Goal: Task Accomplishment & Management: Complete application form

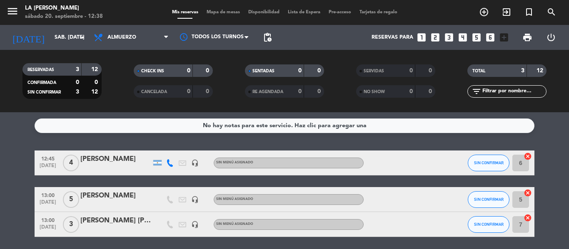
click at [450, 33] on icon "looks_3" at bounding box center [448, 37] width 11 height 11
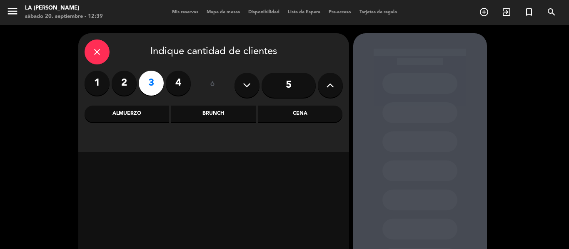
click at [140, 115] on div "Almuerzo" at bounding box center [127, 114] width 85 height 17
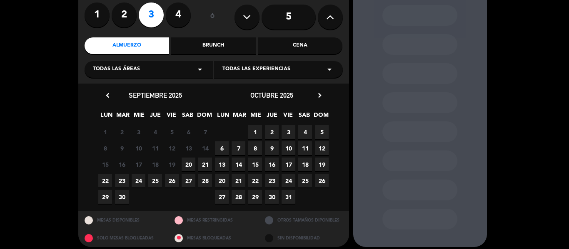
scroll to position [74, 0]
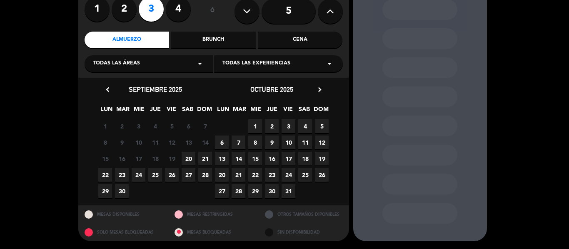
click at [188, 157] on span "20" at bounding box center [189, 159] width 14 height 14
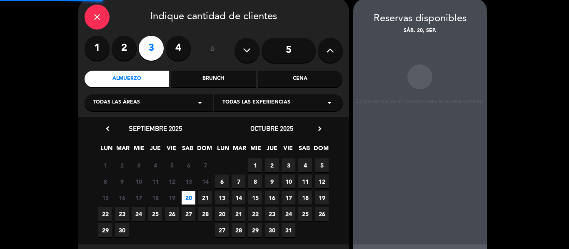
scroll to position [33, 0]
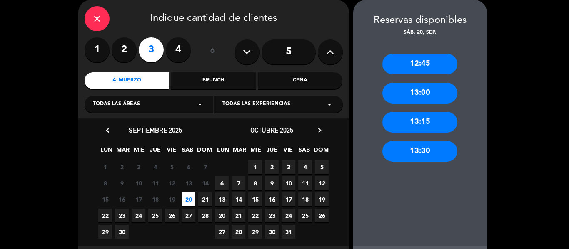
click at [432, 92] on div "13:00" at bounding box center [419, 93] width 75 height 21
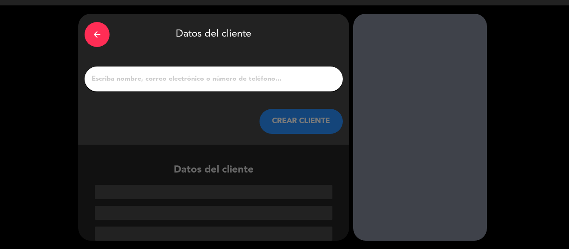
click at [170, 83] on input "1" at bounding box center [214, 79] width 246 height 12
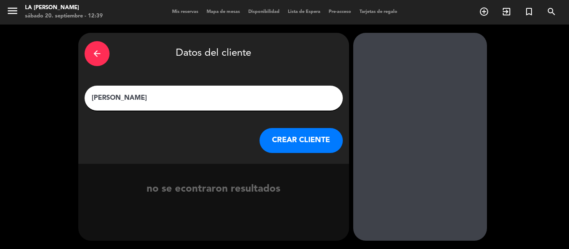
scroll to position [0, 0]
type input "[PERSON_NAME]"
click at [310, 142] on button "CREAR CLIENTE" at bounding box center [300, 140] width 83 height 25
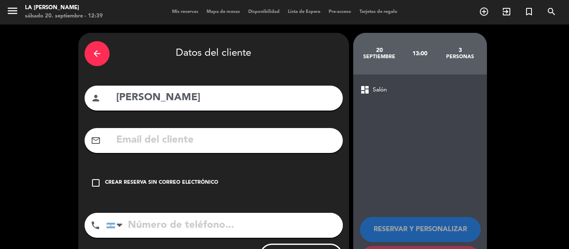
click at [134, 180] on div "Crear reserva sin correo electrónico" at bounding box center [161, 183] width 113 height 8
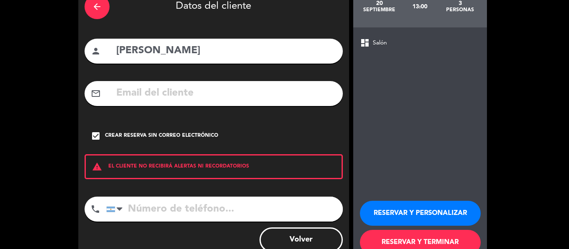
scroll to position [72, 0]
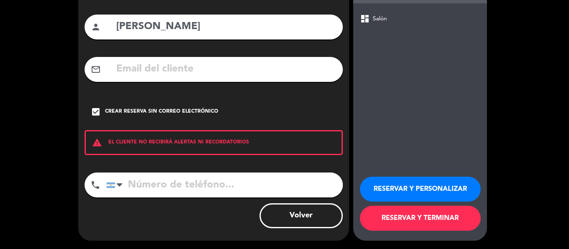
click at [191, 190] on input "tel" at bounding box center [224, 185] width 236 height 25
type input "3547577759"
click at [415, 219] on button "RESERVAR Y TERMINAR" at bounding box center [420, 218] width 121 height 25
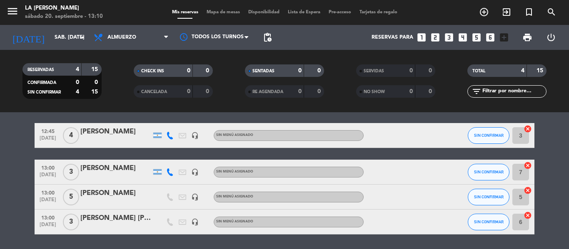
scroll to position [42, 0]
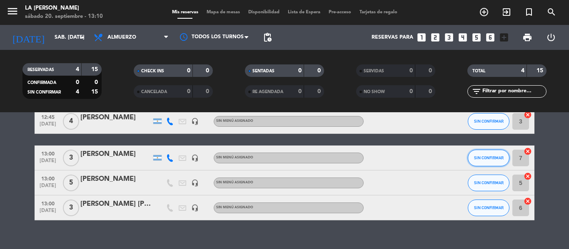
click at [480, 159] on span "SIN CONFIRMAR" at bounding box center [489, 158] width 30 height 5
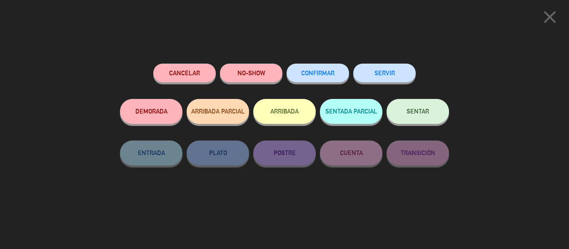
click at [413, 117] on button "SENTAR" at bounding box center [417, 111] width 62 height 25
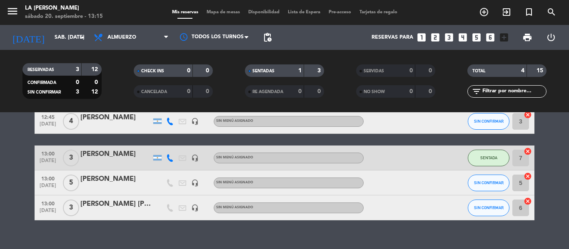
click at [17, 230] on div "No hay notas para este servicio. Haz clic para agregar una 12:45 [DATE] 4 [PERS…" at bounding box center [284, 180] width 569 height 137
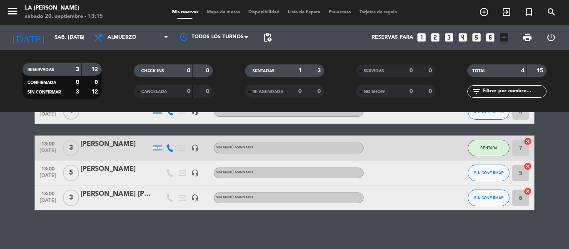
scroll to position [55, 0]
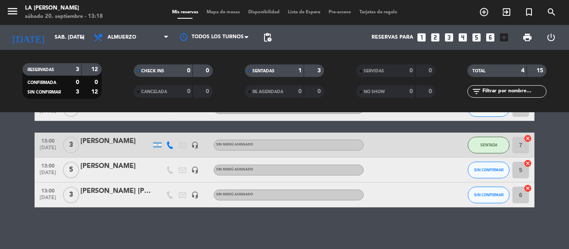
drag, startPoint x: 0, startPoint y: 204, endPoint x: 9, endPoint y: 269, distance: 65.2
click at [9, 249] on html "close × LA [PERSON_NAME] × chrome_reader_mode Listado de Reservas account_box C…" at bounding box center [284, 124] width 569 height 249
click at [167, 222] on div "No hay notas para este servicio. Haz clic para agregar una 12:45 [DATE] 4 [PERS…" at bounding box center [284, 180] width 569 height 137
click at [0, 180] on bookings-row "12:45 [DATE] 4 [PERSON_NAME] headset_mic Sin menú asignado SIN CONFIRMAR 3 canc…" at bounding box center [284, 152] width 569 height 112
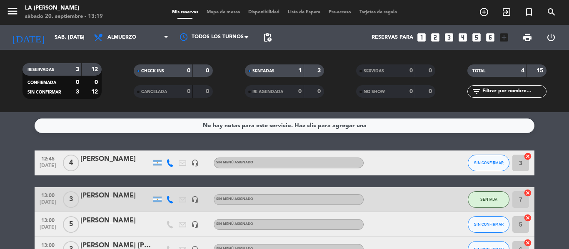
scroll to position [42, 0]
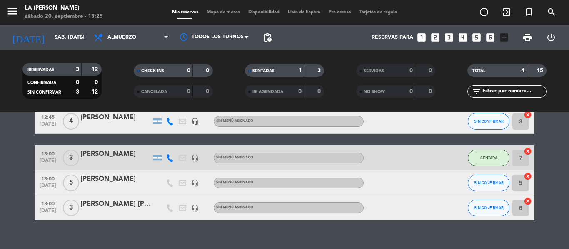
drag, startPoint x: 0, startPoint y: 133, endPoint x: 36, endPoint y: 145, distance: 38.2
click at [0, 133] on bookings-row "12:45 [DATE] 4 [PERSON_NAME] headset_mic Sin menú asignado SIN CONFIRMAR 3 canc…" at bounding box center [284, 165] width 569 height 112
click at [490, 206] on span "SIN CONFIRMAR" at bounding box center [489, 208] width 30 height 5
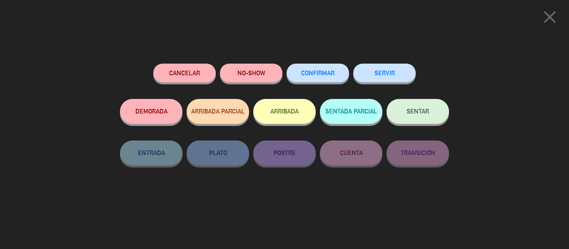
click at [412, 116] on button "SENTAR" at bounding box center [417, 111] width 62 height 25
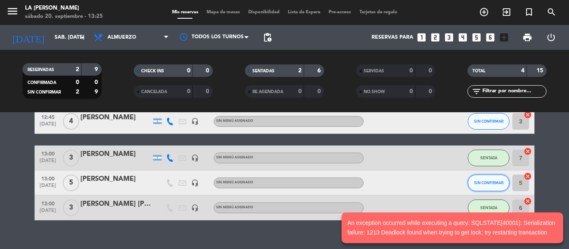
click at [493, 187] on button "SIN CONFIRMAR" at bounding box center [489, 183] width 42 height 17
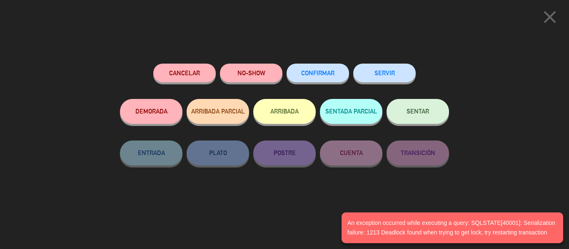
click at [426, 121] on button "SENTAR" at bounding box center [417, 111] width 62 height 25
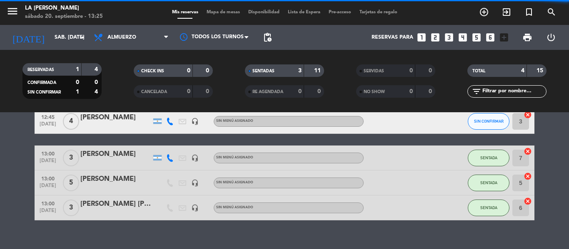
scroll to position [0, 0]
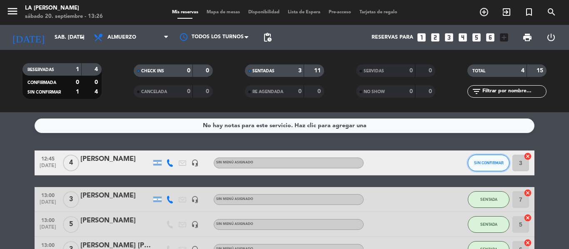
click at [485, 162] on span "SIN CONFIRMAR" at bounding box center [489, 163] width 30 height 5
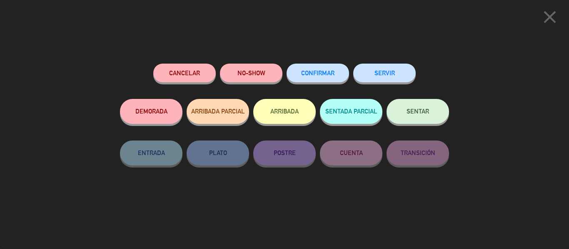
click at [403, 118] on button "SENTAR" at bounding box center [417, 111] width 62 height 25
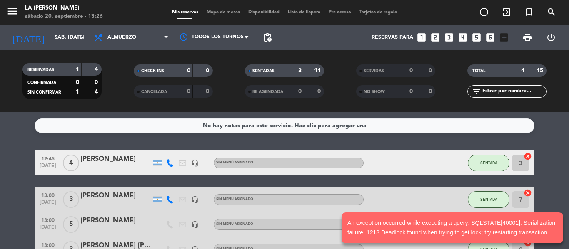
scroll to position [55, 0]
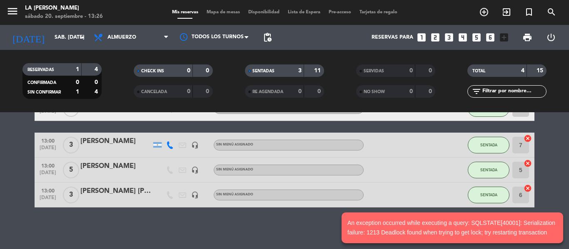
click at [0, 207] on bookings-row "12:45 [DATE] 4 [PERSON_NAME] headset_mic Sin menú asignado SENTADA 3 cancel 13:…" at bounding box center [284, 152] width 569 height 112
